Goal: Information Seeking & Learning: Learn about a topic

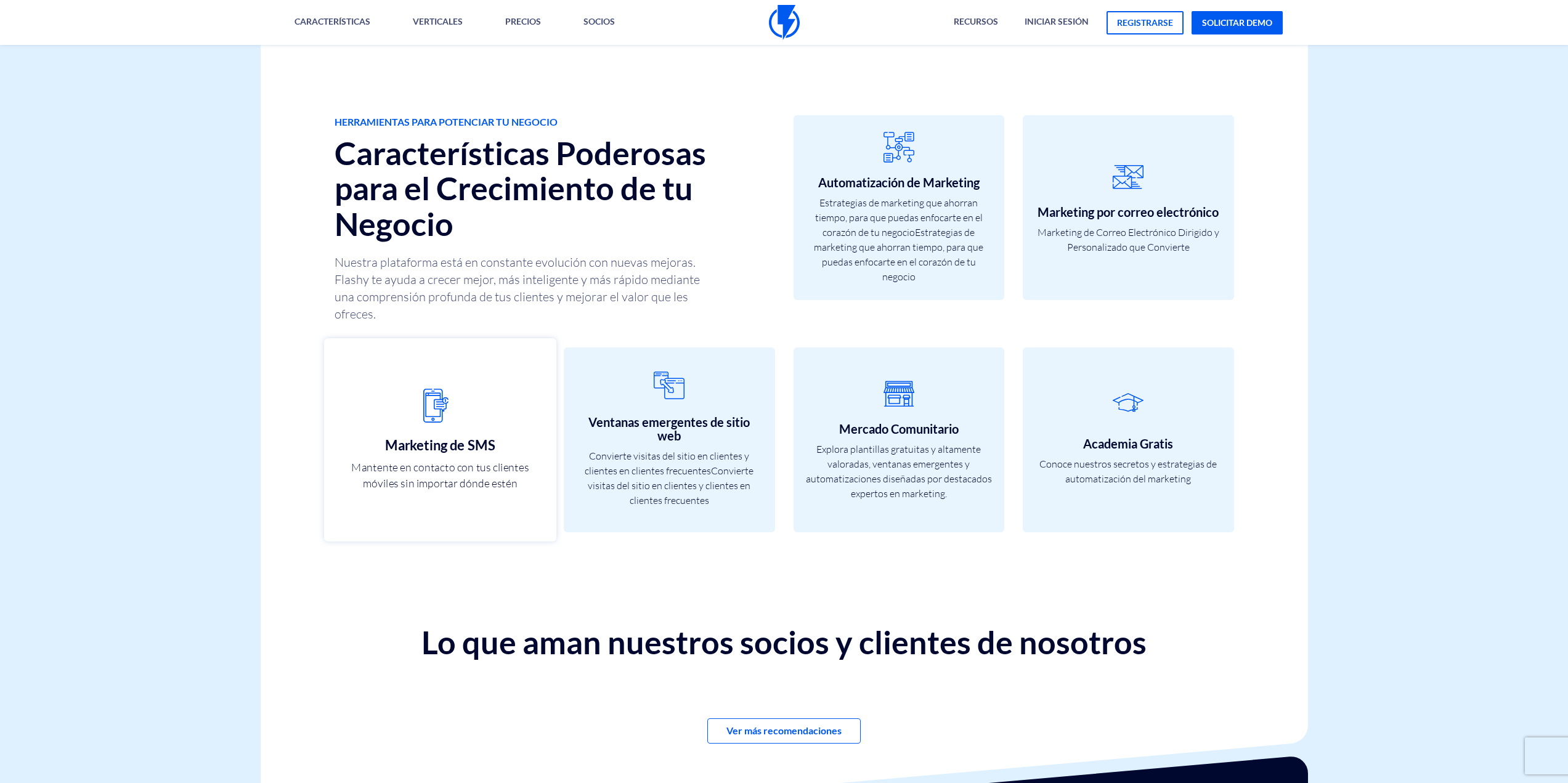
scroll to position [3697, 0]
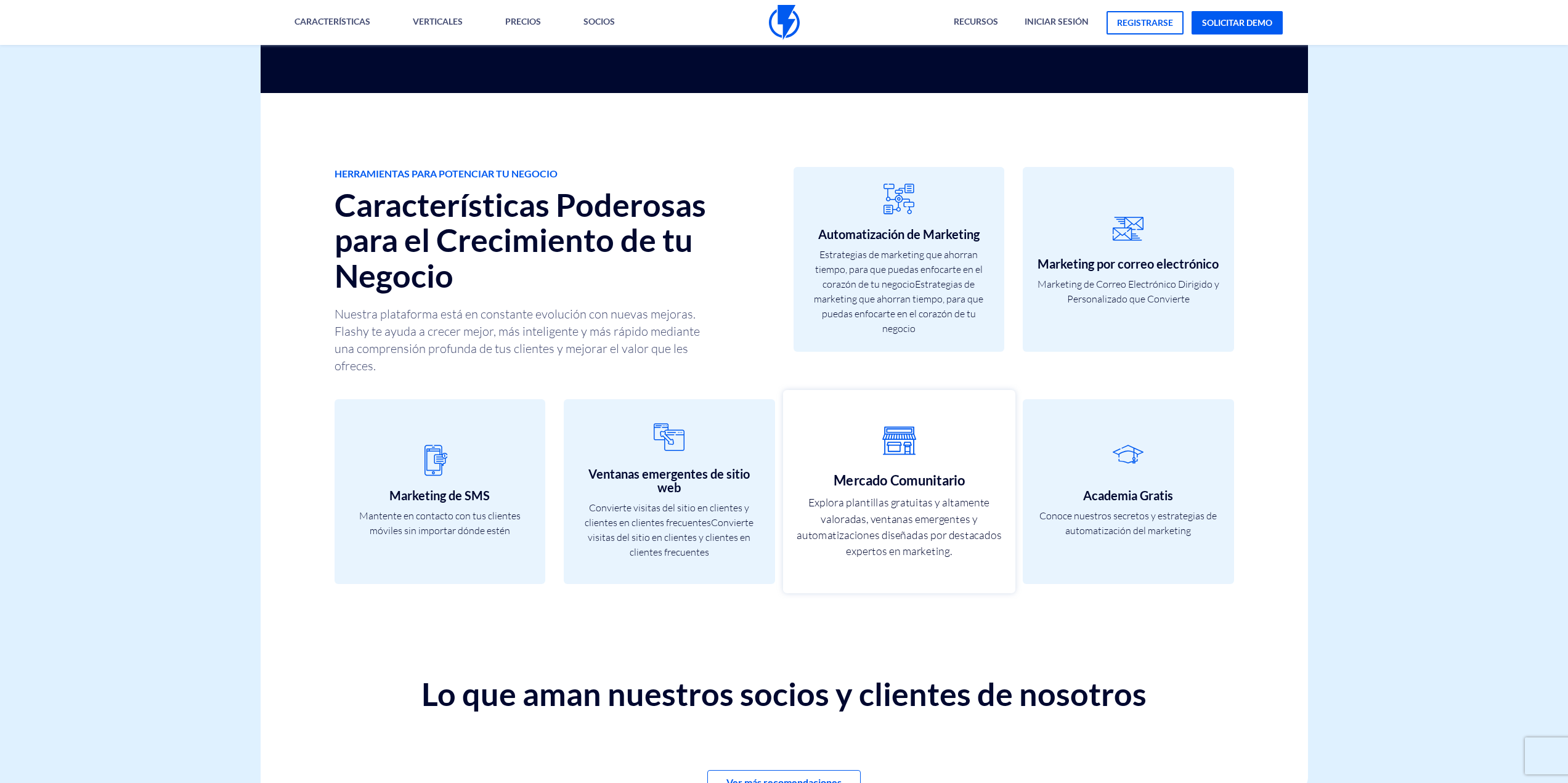
drag, startPoint x: 866, startPoint y: 490, endPoint x: 887, endPoint y: 488, distance: 21.1
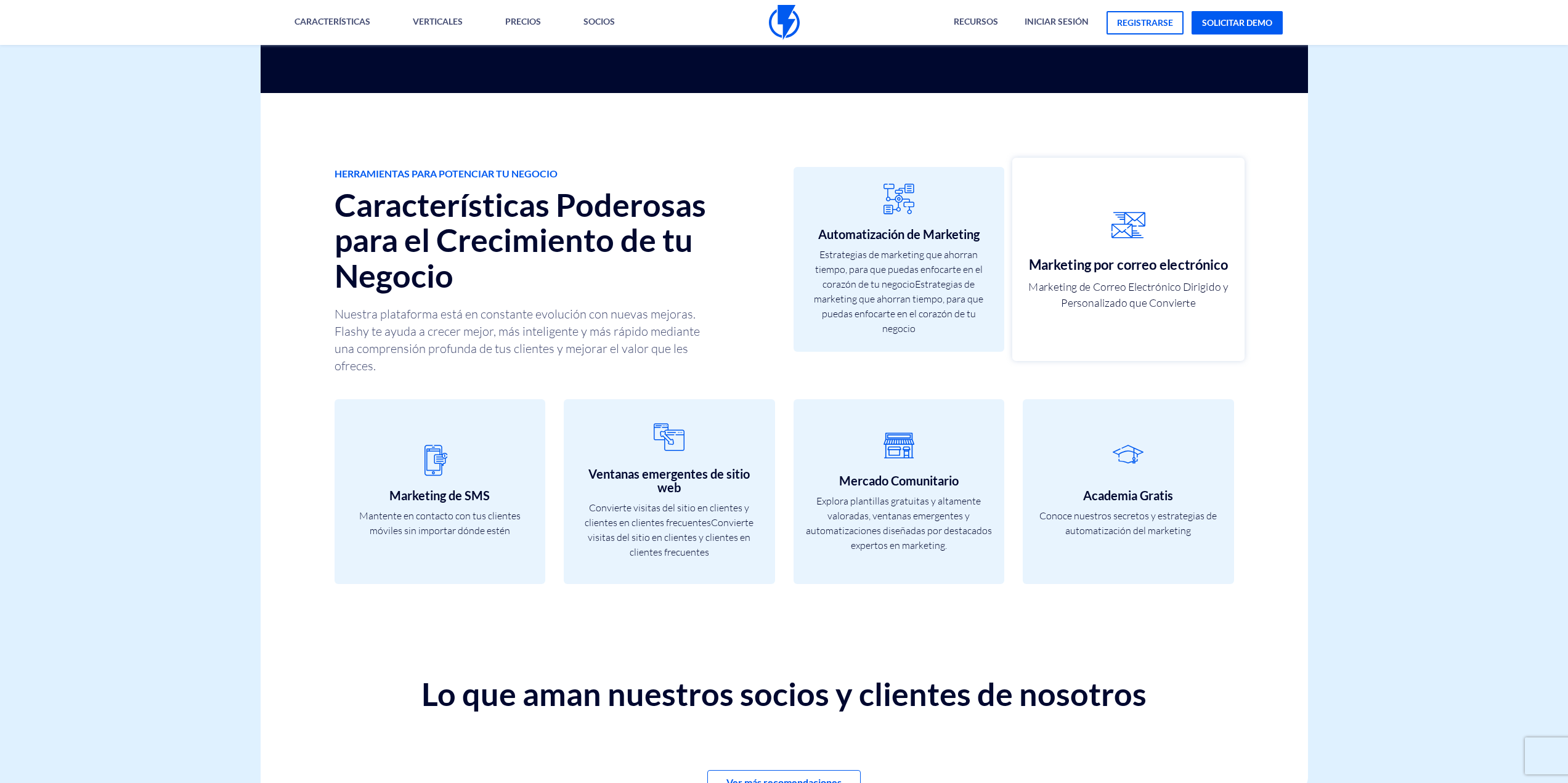
drag, startPoint x: 1162, startPoint y: 249, endPoint x: 1156, endPoint y: 250, distance: 6.1
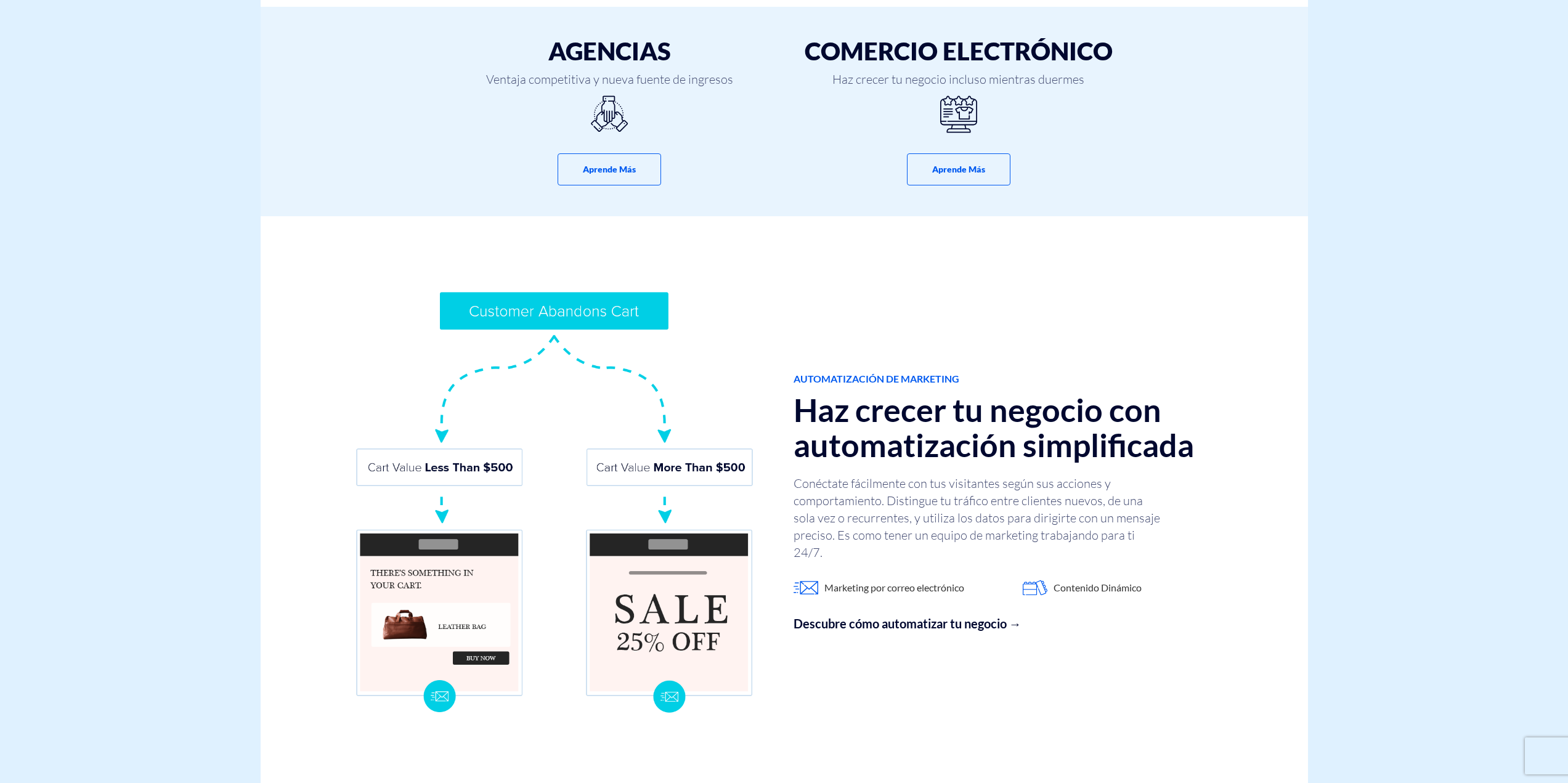
scroll to position [0, 0]
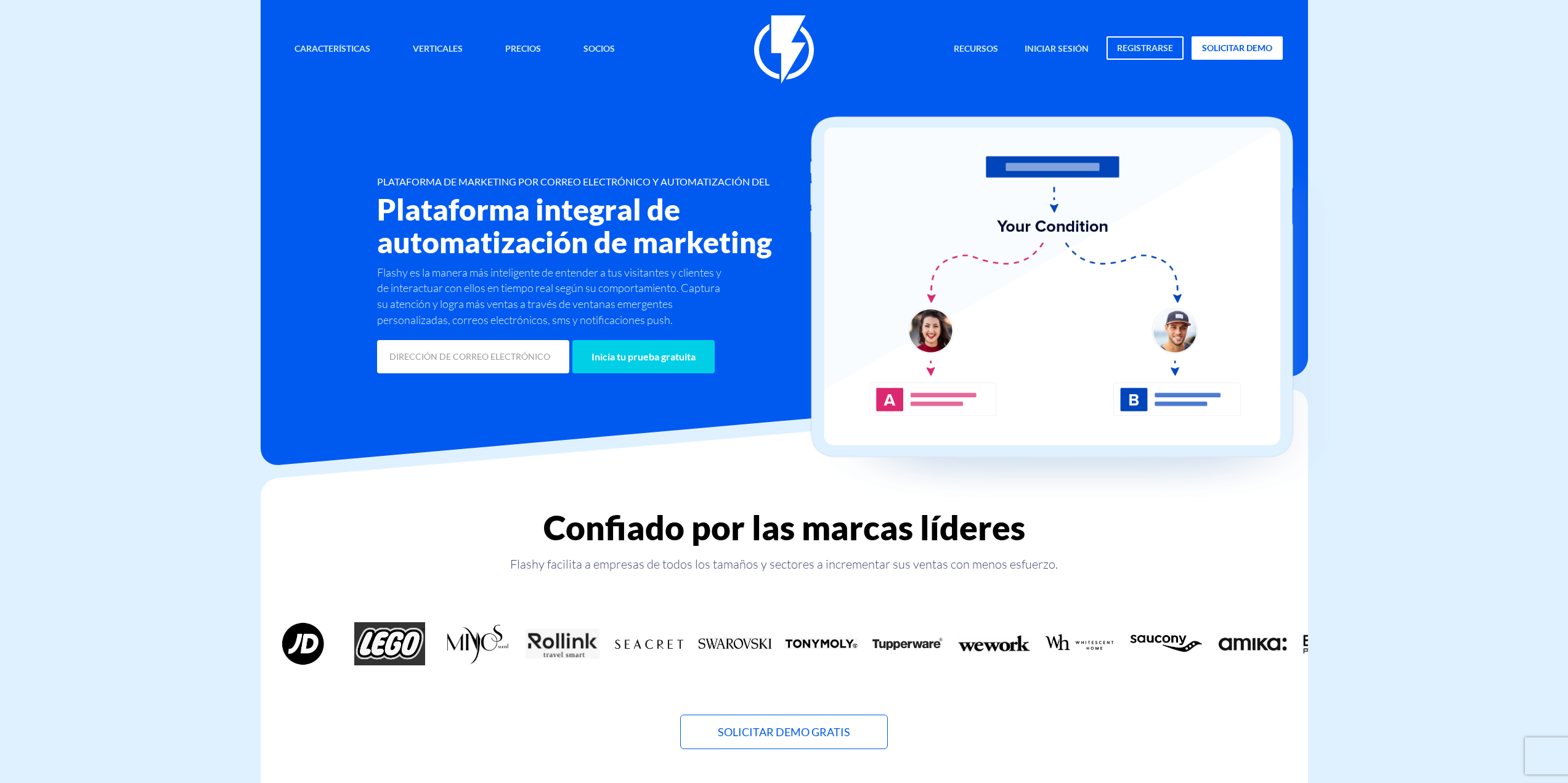
drag, startPoint x: 228, startPoint y: 448, endPoint x: 291, endPoint y: 162, distance: 292.9
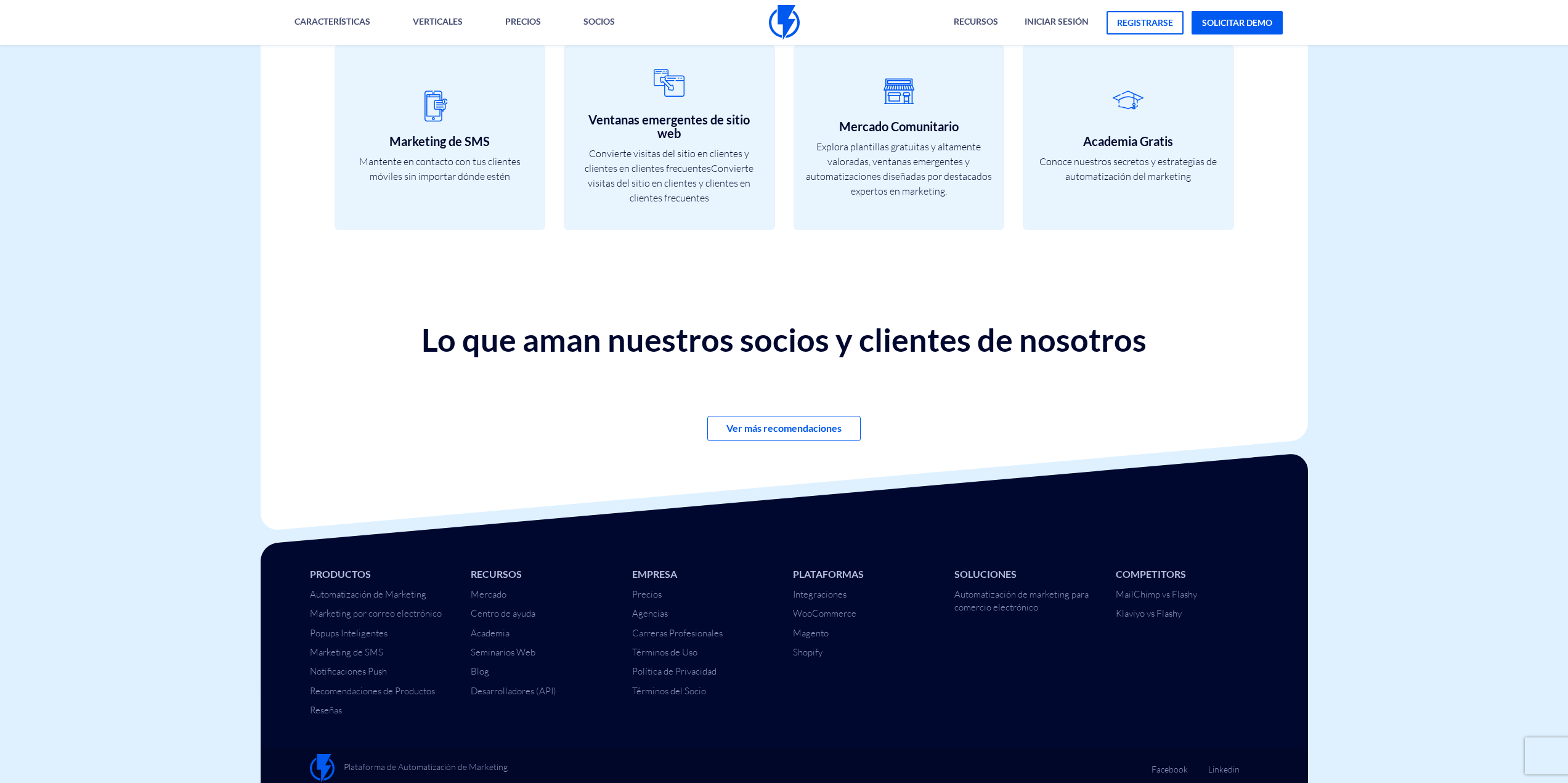
scroll to position [4057, 0]
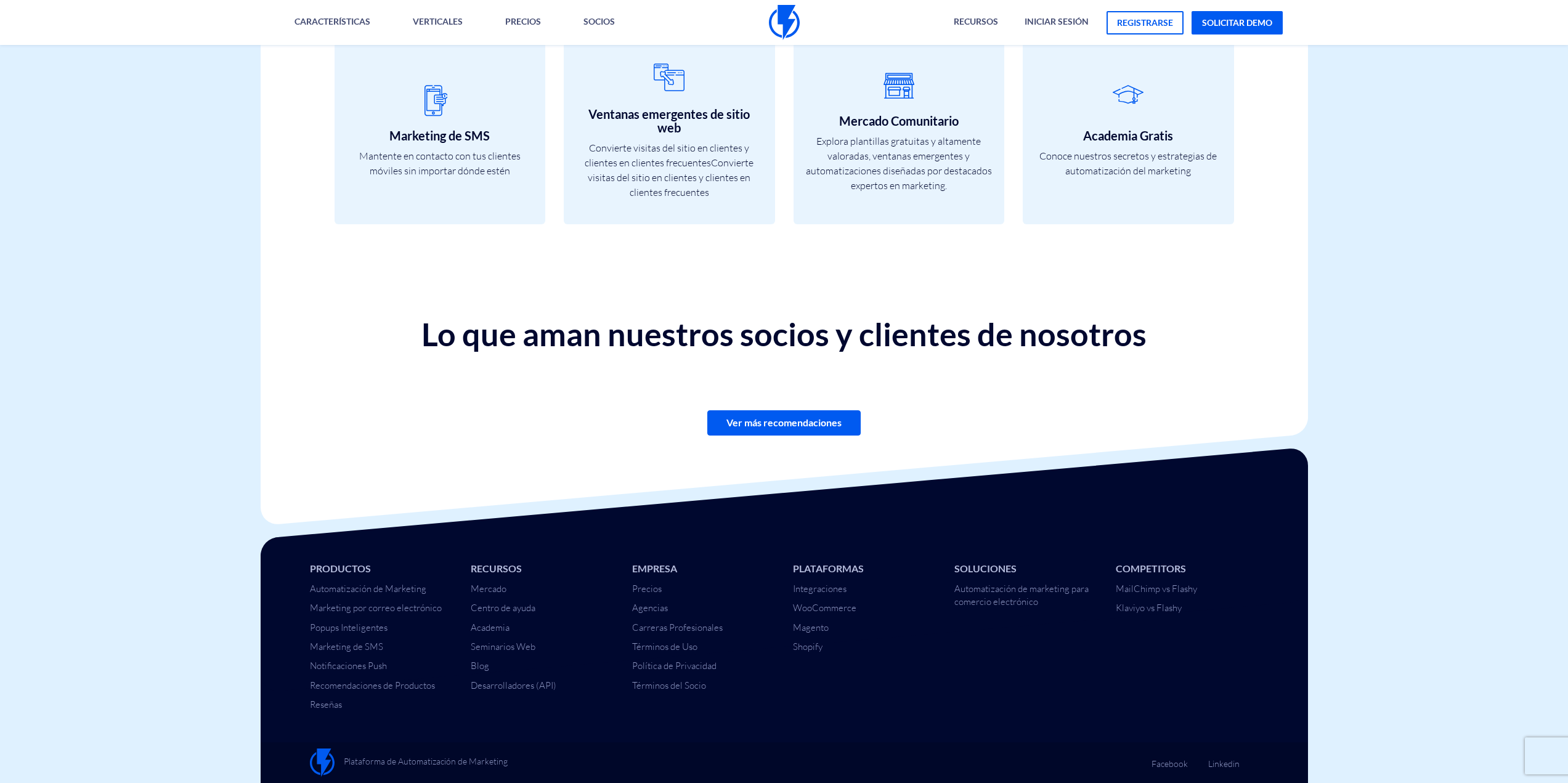
click at [761, 416] on link "Ver más recomendaciones" at bounding box center [784, 423] width 153 height 25
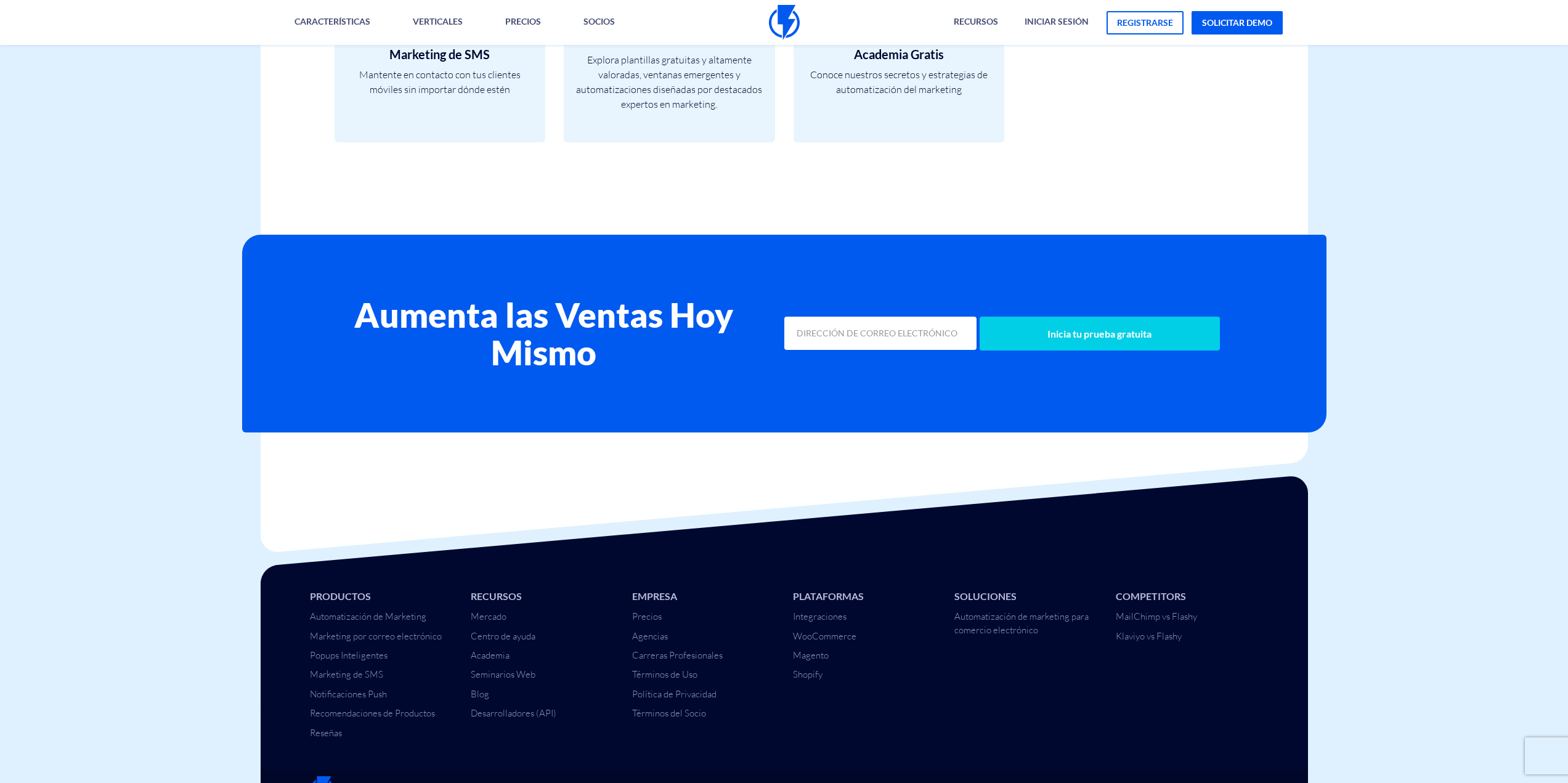
scroll to position [5121, 0]
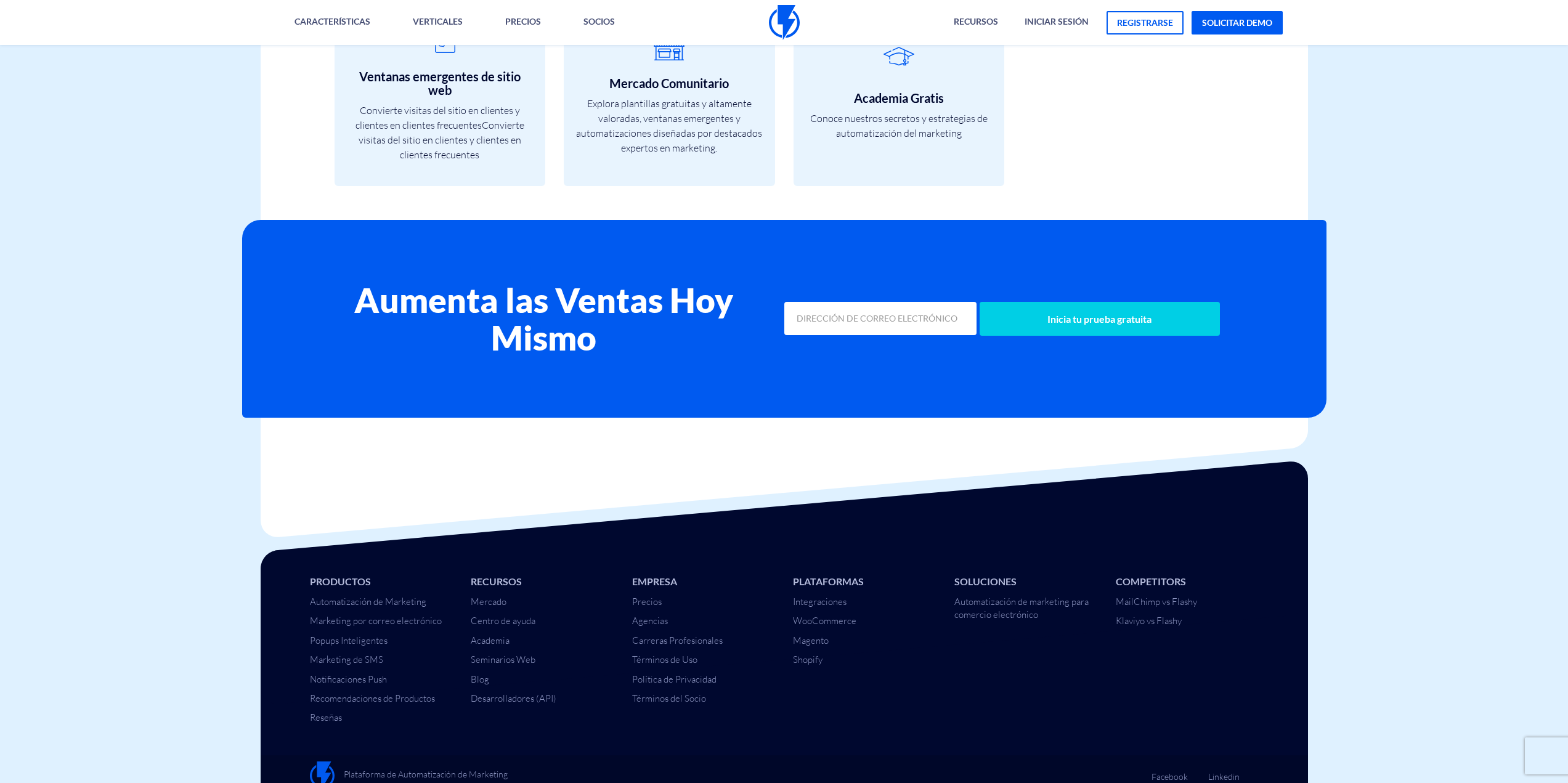
scroll to position [4762, 0]
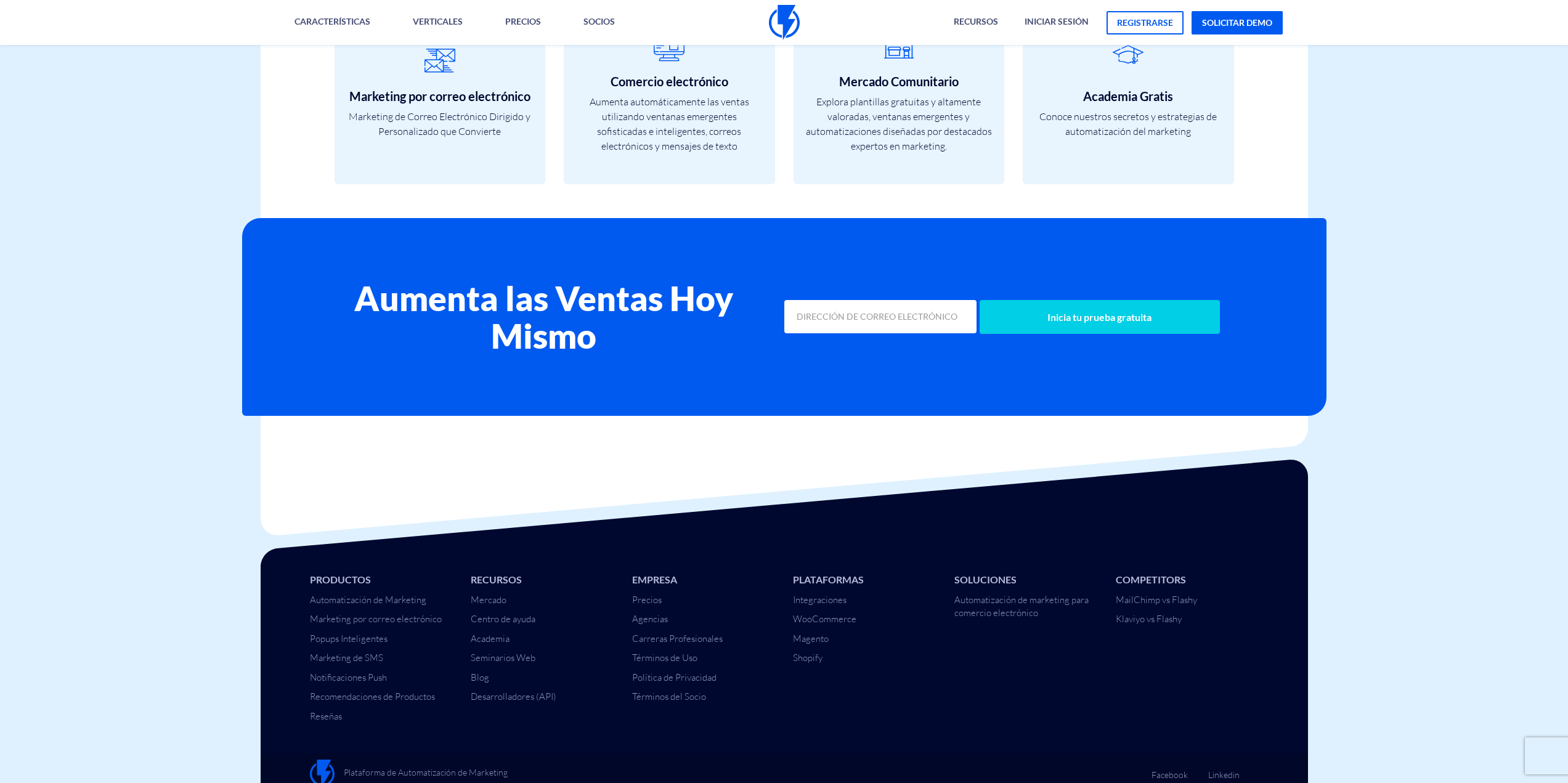
scroll to position [4611, 0]
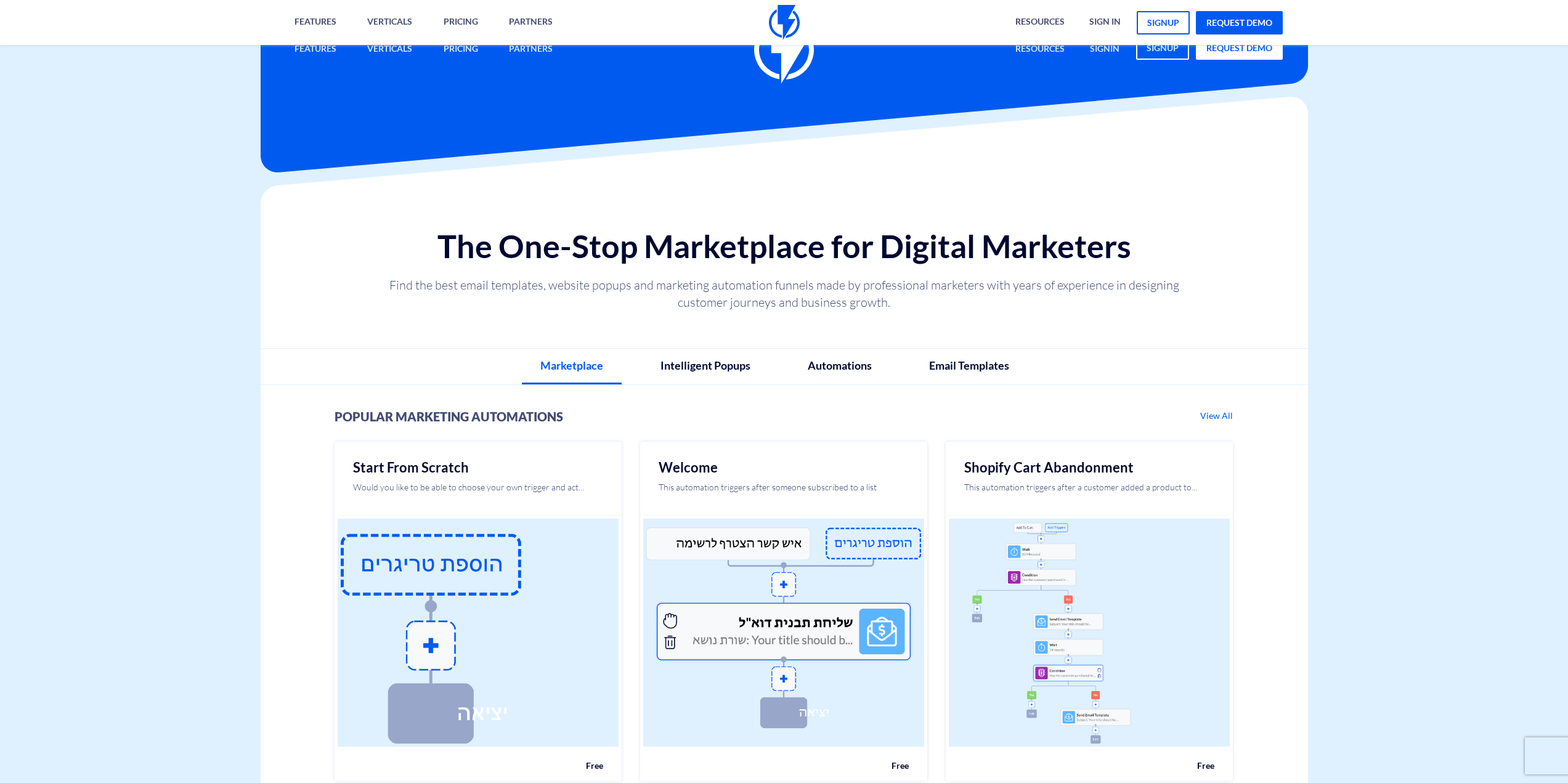
drag, startPoint x: 251, startPoint y: 453, endPoint x: 266, endPoint y: 255, distance: 198.6
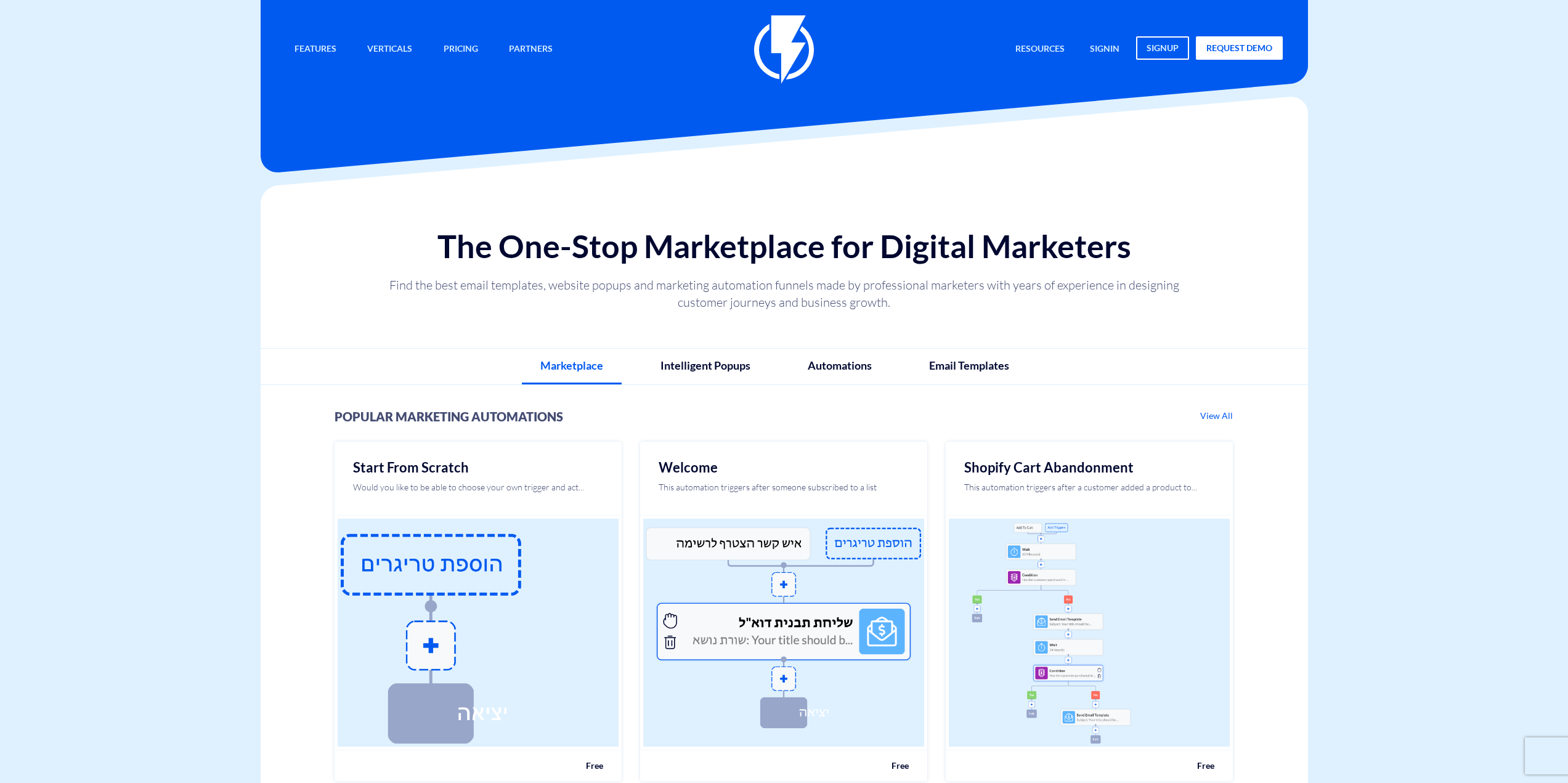
click at [656, 373] on link "Intelligent Popups" at bounding box center [705, 366] width 127 height 35
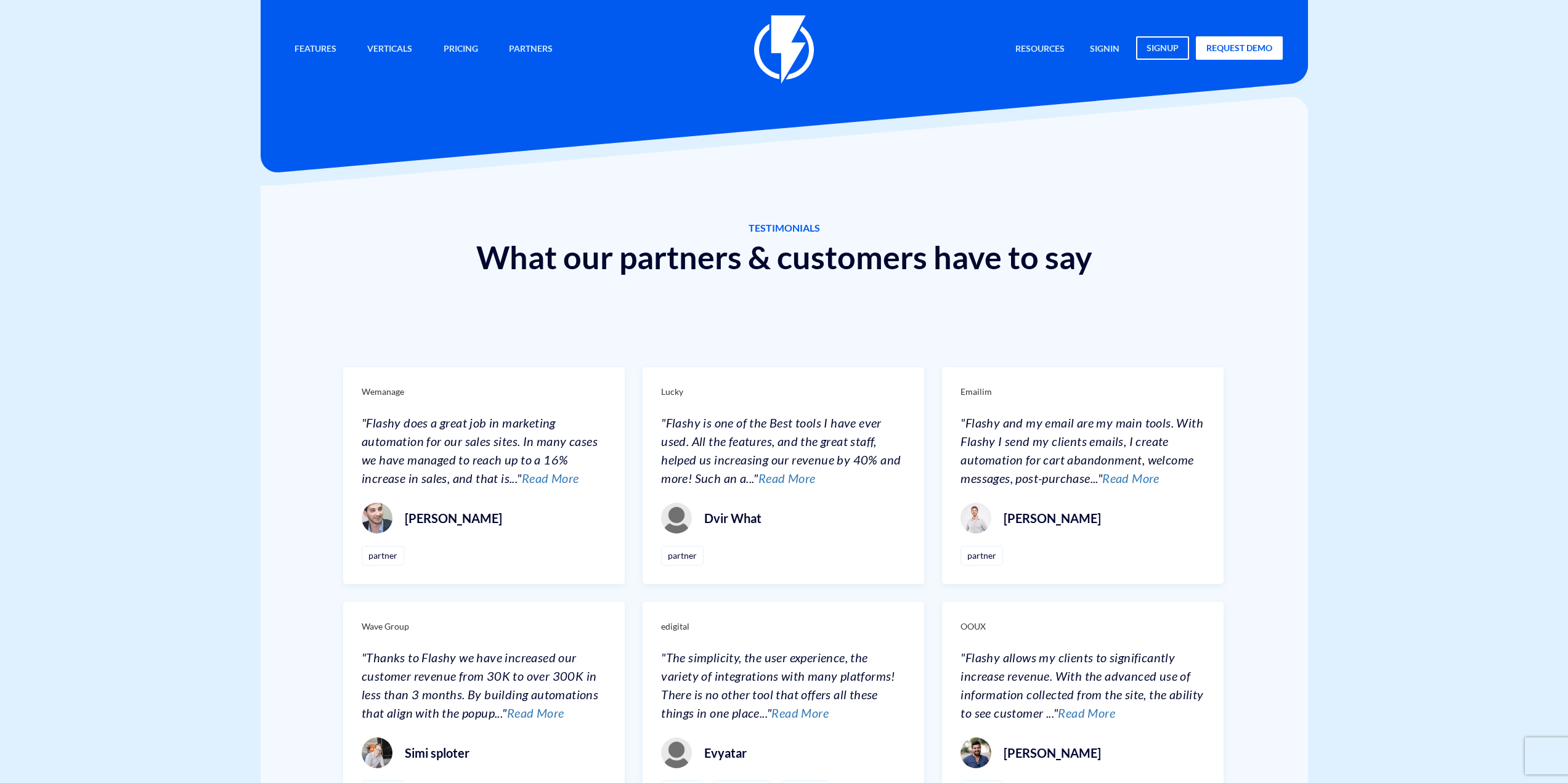
drag, startPoint x: 198, startPoint y: 268, endPoint x: 179, endPoint y: 223, distance: 48.8
click at [912, 321] on div "Wemanage "Flashy does a great job in marketing automation for our sales sites. …" at bounding box center [784, 719] width 1047 height 853
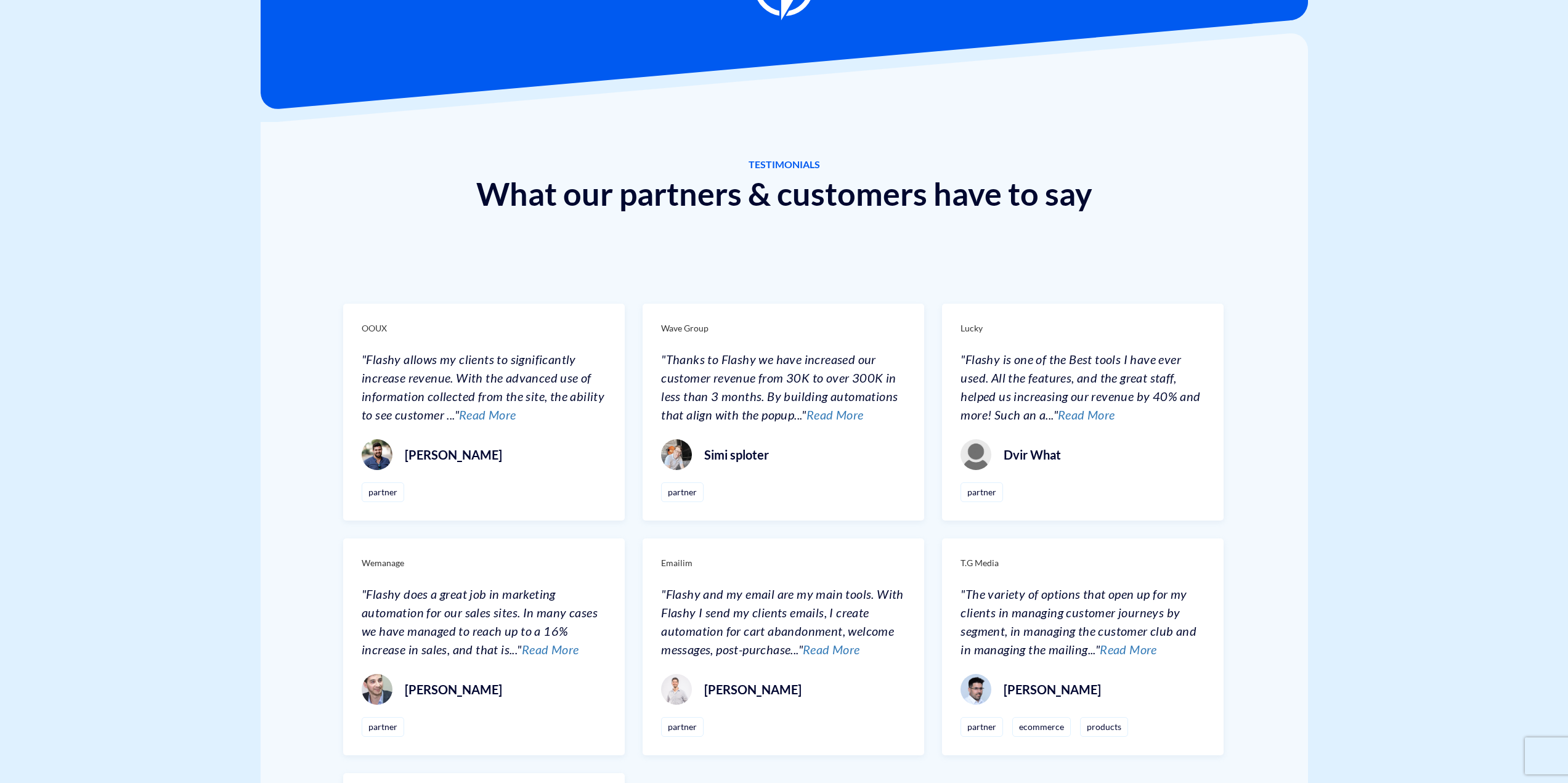
scroll to position [61, 0]
